Goal: Use online tool/utility: Utilize a website feature to perform a specific function

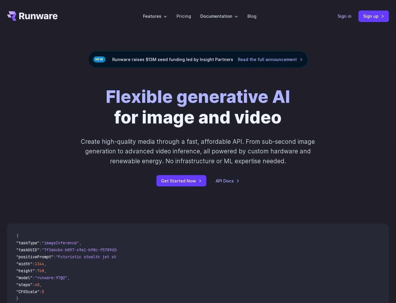
click at [346, 17] on link "Sign in" at bounding box center [344, 16] width 14 height 7
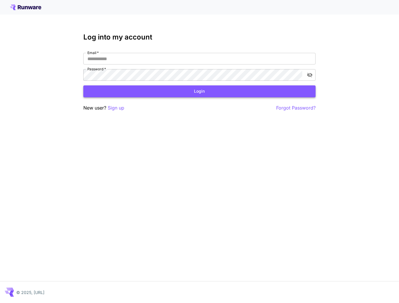
type input "**********"
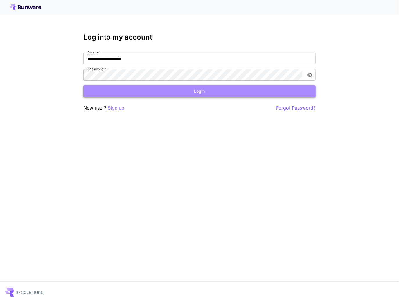
click at [152, 88] on button "Login" at bounding box center [199, 91] width 232 height 12
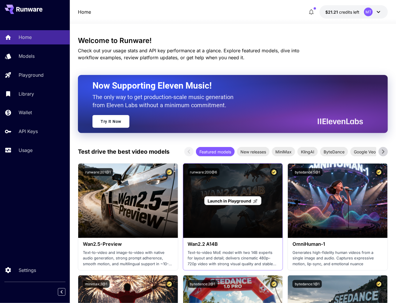
click at [229, 201] on span "Launch in Playground" at bounding box center [229, 200] width 44 height 5
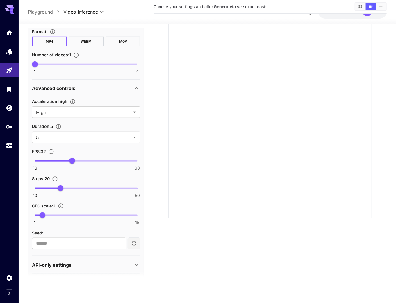
scroll to position [227, 0]
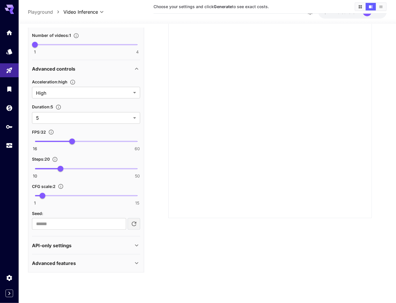
click at [52, 262] on p "Advanced features" at bounding box center [54, 263] width 44 height 7
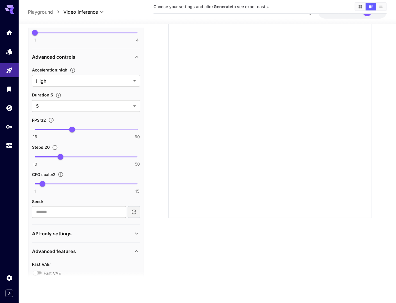
scroll to position [250, 0]
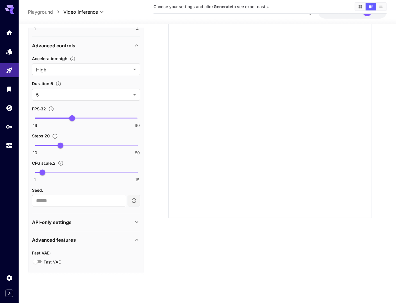
click at [58, 241] on p "Advanced features" at bounding box center [54, 239] width 44 height 7
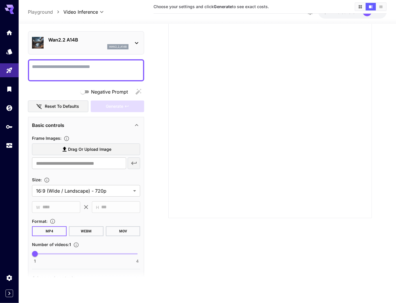
scroll to position [0, 0]
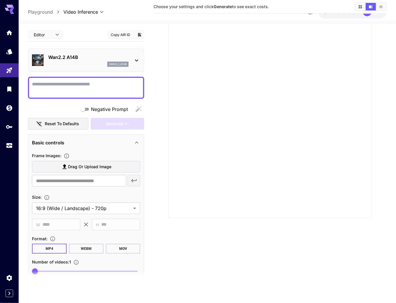
type input "**********"
type input "***"
click at [53, 86] on textarea "Negative Prompt" at bounding box center [86, 88] width 108 height 14
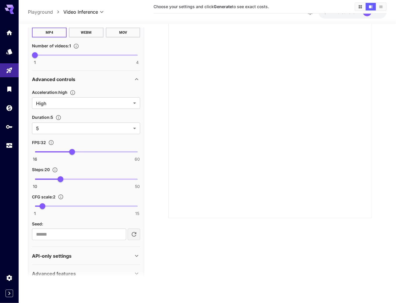
scroll to position [227, 0]
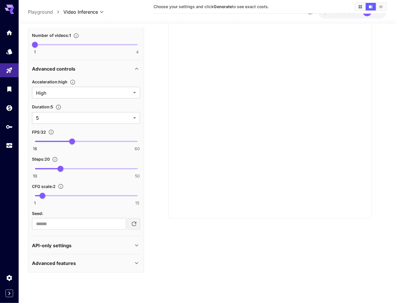
click at [70, 266] on div "Advanced features" at bounding box center [86, 263] width 108 height 14
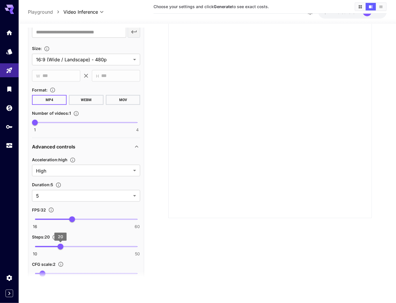
scroll to position [157, 0]
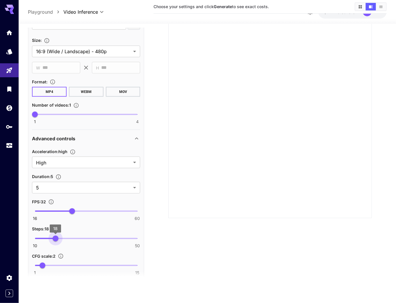
type input "**"
drag, startPoint x: 60, startPoint y: 238, endPoint x: 60, endPoint y: 242, distance: 4.6
click at [60, 241] on span "20" at bounding box center [61, 239] width 6 height 6
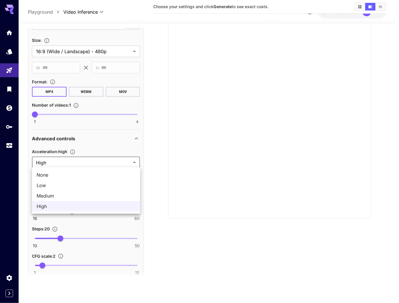
click at [56, 159] on div at bounding box center [199, 151] width 399 height 303
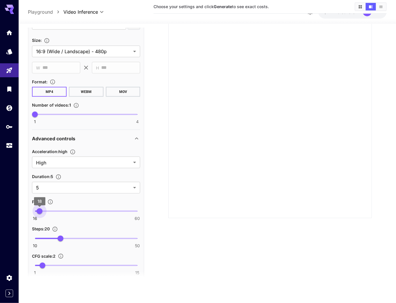
type input "**"
drag, startPoint x: 71, startPoint y: 211, endPoint x: 31, endPoint y: 211, distance: 40.1
click at [32, 211] on span "16" at bounding box center [35, 211] width 6 height 6
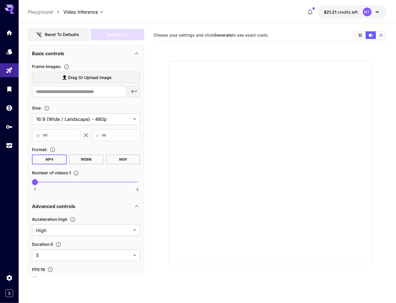
scroll to position [0, 0]
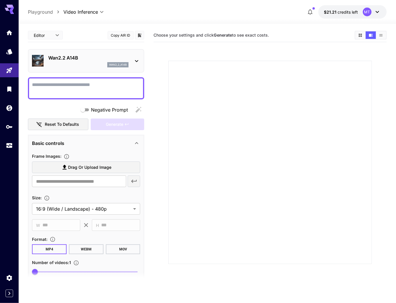
click at [61, 86] on textarea "Negative Prompt" at bounding box center [86, 88] width 108 height 14
type textarea "*"
click at [69, 167] on span "Drag or upload image" at bounding box center [89, 167] width 43 height 7
click at [0, 0] on input "Drag or upload image" at bounding box center [0, 0] width 0 height 0
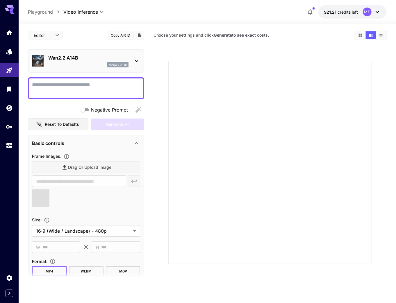
type input "**********"
click at [67, 95] on div at bounding box center [86, 88] width 116 height 22
click at [69, 89] on textarea "Negative Prompt" at bounding box center [86, 88] width 108 height 14
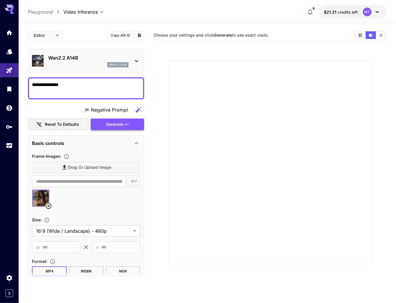
type textarea "**********"
click at [121, 128] on div "Generate" at bounding box center [117, 125] width 53 height 12
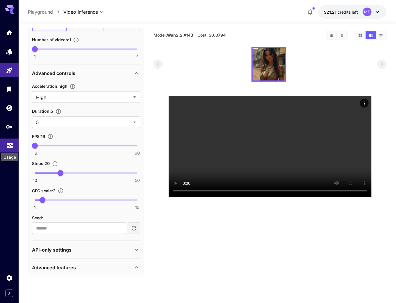
click at [12, 143] on icon "Usage" at bounding box center [10, 143] width 6 height 3
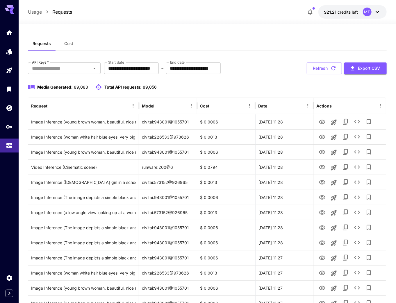
click at [304, 68] on div "**********" at bounding box center [207, 68] width 358 height 12
drag, startPoint x: 311, startPoint y: 68, endPoint x: 305, endPoint y: 78, distance: 11.2
click at [312, 68] on button "Refresh" at bounding box center [323, 68] width 35 height 12
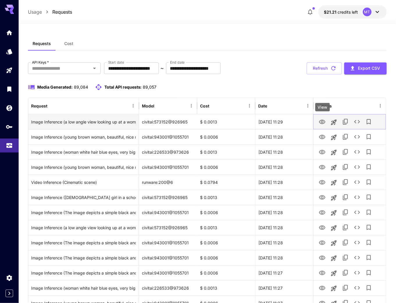
click at [322, 121] on icon "View" at bounding box center [321, 122] width 7 height 7
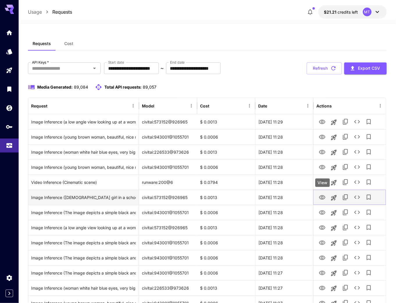
click at [321, 197] on icon "View" at bounding box center [322, 197] width 6 height 4
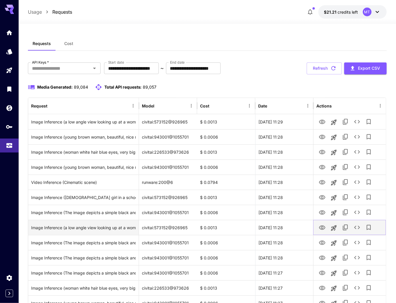
click at [322, 229] on icon "View" at bounding box center [322, 227] width 6 height 4
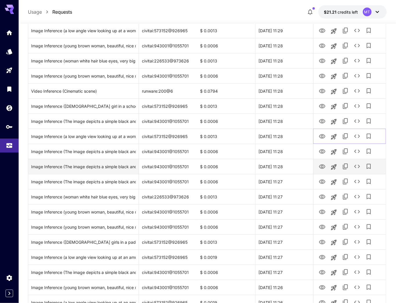
scroll to position [93, 0]
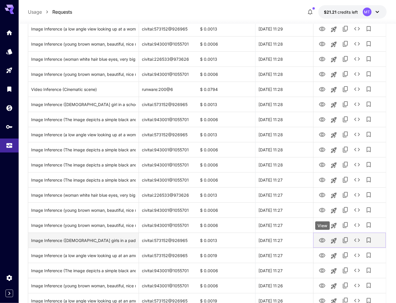
click at [321, 242] on icon "View" at bounding box center [321, 240] width 7 height 7
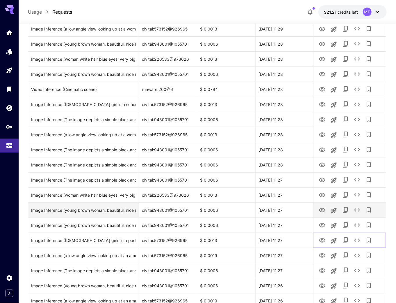
scroll to position [116, 0]
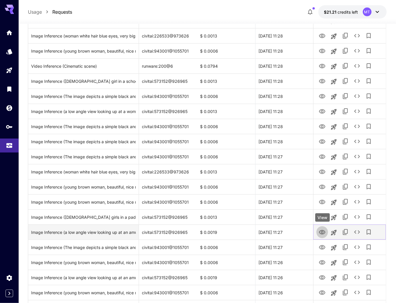
click at [322, 230] on icon "View" at bounding box center [321, 232] width 7 height 7
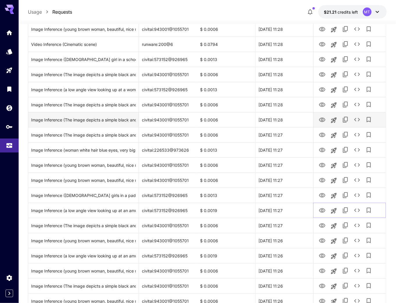
scroll to position [163, 0]
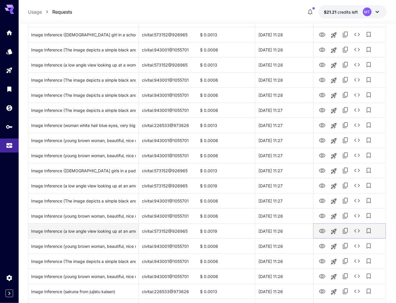
click at [322, 230] on icon "View" at bounding box center [321, 231] width 7 height 7
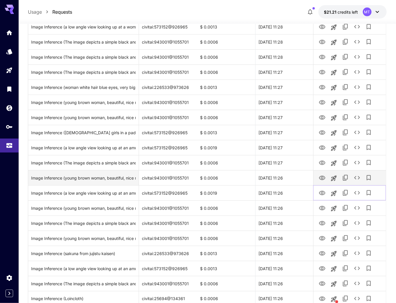
scroll to position [209, 0]
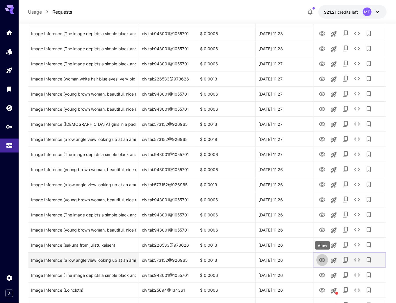
click at [325, 260] on button "View" at bounding box center [322, 260] width 12 height 12
click at [322, 259] on icon "View" at bounding box center [321, 260] width 7 height 7
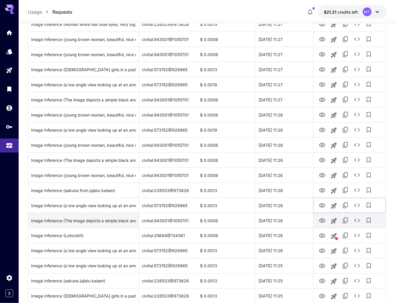
scroll to position [256, 0]
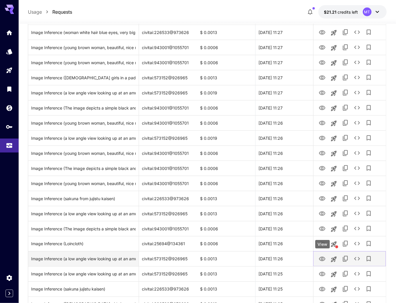
click at [320, 261] on icon "View" at bounding box center [321, 259] width 7 height 7
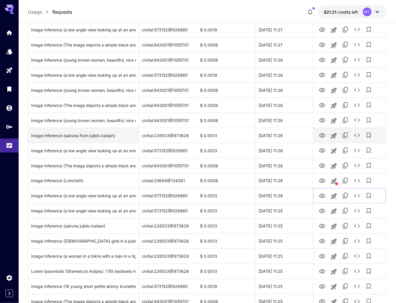
scroll to position [395, 0]
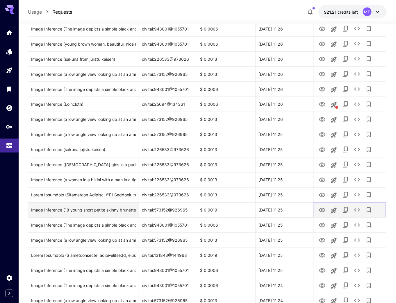
click at [321, 211] on icon "View" at bounding box center [321, 210] width 7 height 7
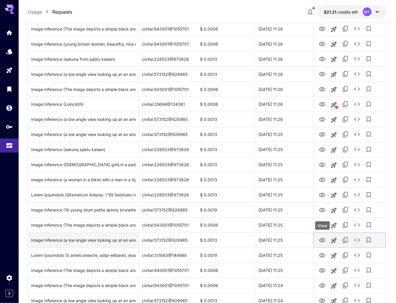
click at [324, 242] on icon "View" at bounding box center [322, 240] width 6 height 4
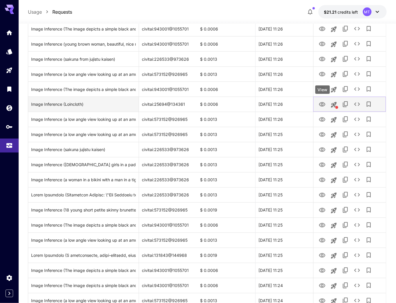
click at [318, 103] on icon "View" at bounding box center [321, 104] width 7 height 7
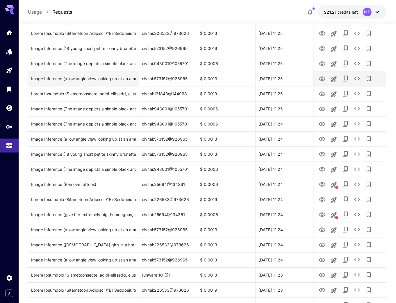
scroll to position [581, 0]
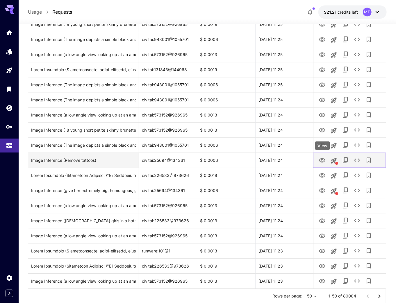
click at [320, 162] on icon "View" at bounding box center [321, 160] width 7 height 7
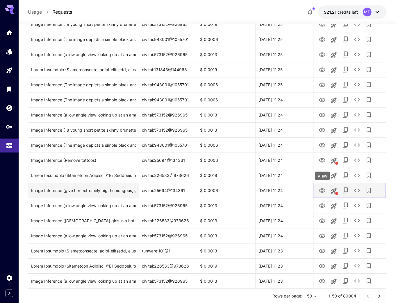
click at [320, 192] on icon "View" at bounding box center [321, 190] width 7 height 7
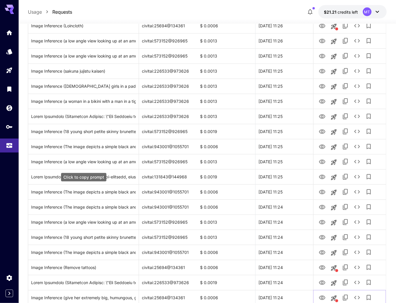
scroll to position [0, 0]
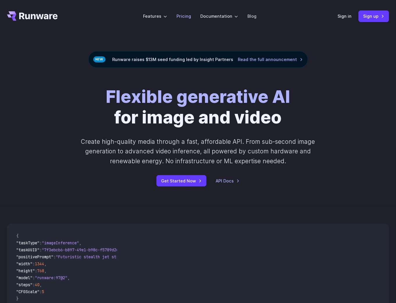
click at [183, 15] on link "Pricing" at bounding box center [183, 16] width 15 height 7
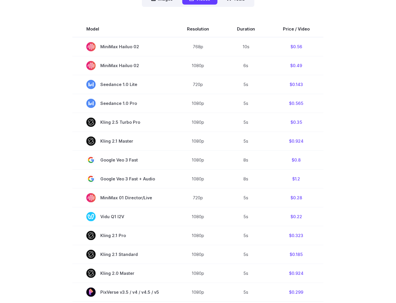
scroll to position [163, 0]
